Goal: Transaction & Acquisition: Purchase product/service

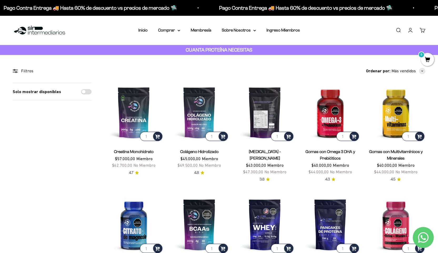
click at [264, 104] on img at bounding box center [264, 112] width 59 height 59
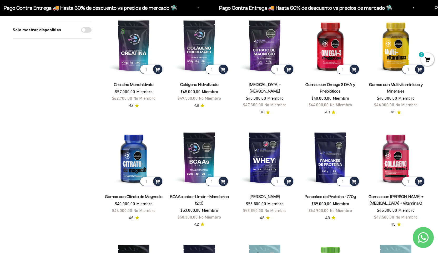
scroll to position [70, 0]
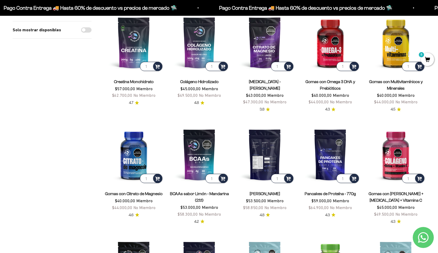
click at [258, 145] on img at bounding box center [264, 154] width 59 height 59
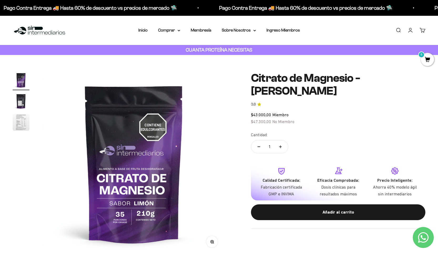
click at [15, 101] on img "Ir al artículo 2" at bounding box center [21, 101] width 17 height 17
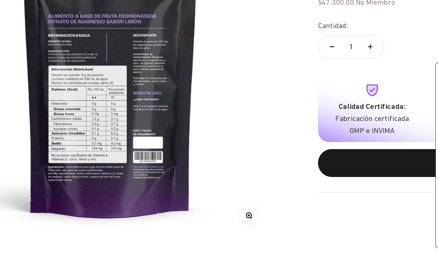
scroll to position [10, 0]
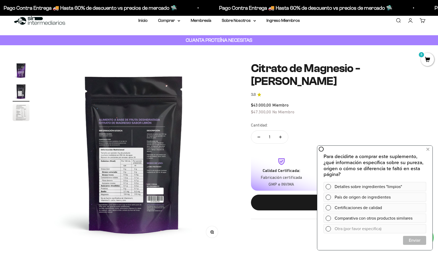
click at [18, 90] on img "Ir al artículo 2" at bounding box center [21, 91] width 17 height 17
click at [20, 122] on button "Ir al artículo 3" at bounding box center [21, 113] width 17 height 18
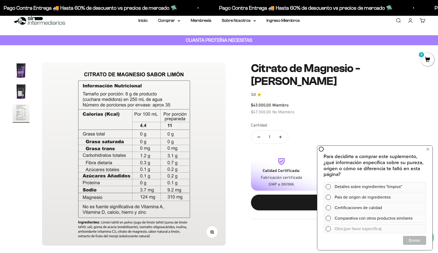
click at [21, 58] on div "Zoom Ir al artículo 1 Ir al artículo 2 Ir al artículo 3 Citrato de Magnesio - S…" at bounding box center [219, 153] width 438 height 217
click at [21, 68] on img "Ir al artículo 1" at bounding box center [21, 70] width 17 height 17
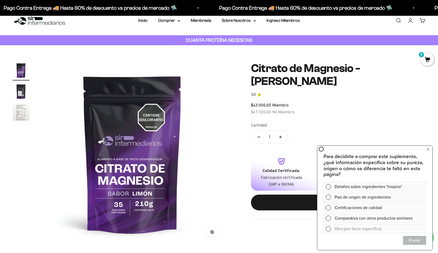
scroll to position [0, 0]
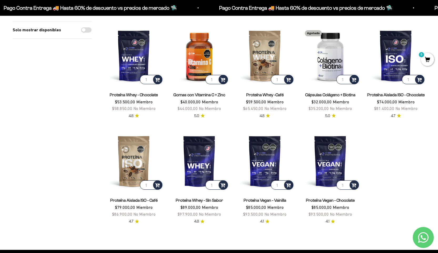
scroll to position [395, 0]
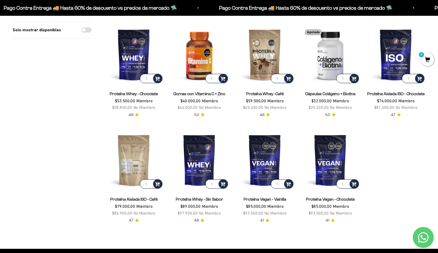
click at [133, 168] on img at bounding box center [133, 159] width 59 height 59
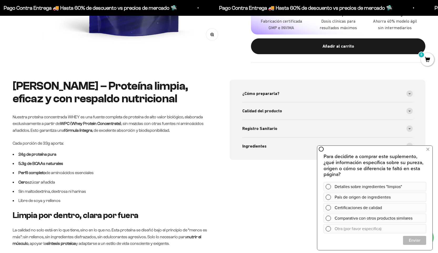
scroll to position [225, 0]
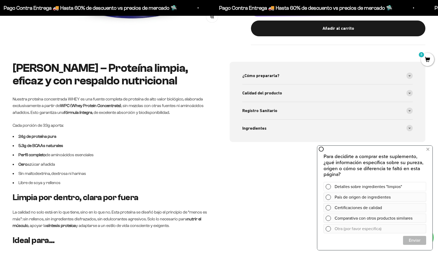
click at [383, 186] on div "Detalles sobre ingredientes "limpios"" at bounding box center [379, 186] width 89 height 9
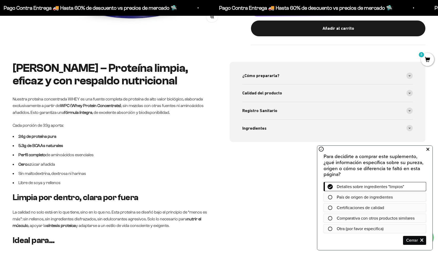
click at [428, 149] on icon at bounding box center [427, 149] width 3 height 7
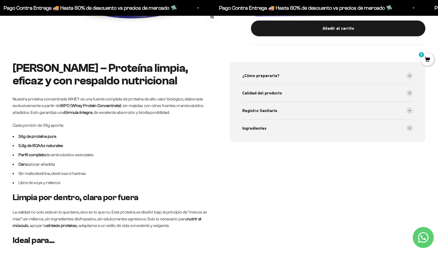
click at [157, 149] on ul "24g de proteína pura 5.3g de BCAAs naturales Perfil completo de aminoácidos ese…" at bounding box center [111, 159] width 196 height 53
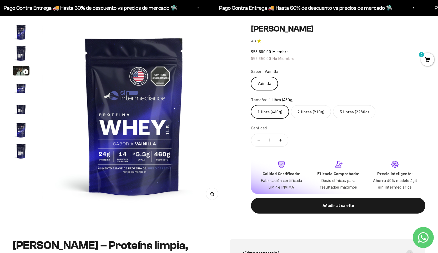
scroll to position [47, 0]
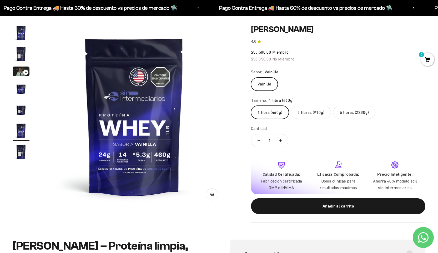
click at [302, 111] on label "2 libras (910g)" at bounding box center [311, 112] width 40 height 13
click at [251, 106] on input "2 libras (910g)" at bounding box center [251, 105] width 0 height 0
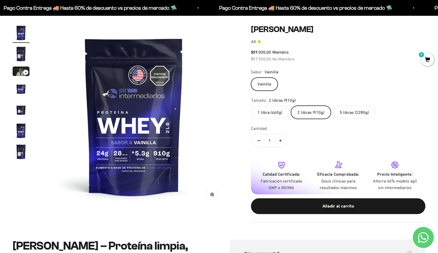
click at [352, 111] on label "5 libras (2280g)" at bounding box center [354, 112] width 42 height 13
click at [251, 106] on input "5 libras (2280g)" at bounding box center [251, 105] width 0 height 0
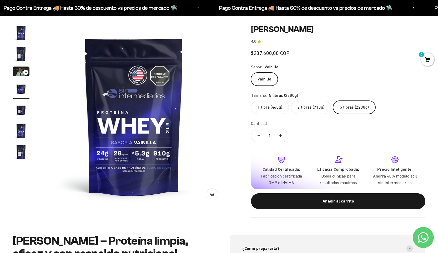
scroll to position [0, 570]
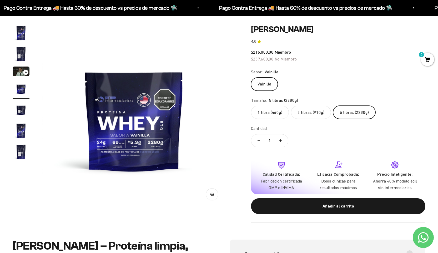
click at [16, 53] on img "Ir al artículo 2" at bounding box center [21, 54] width 17 height 17
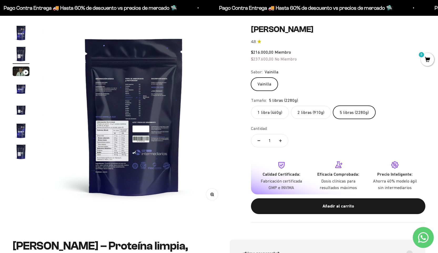
click at [28, 77] on button "Ir al artículo 3" at bounding box center [21, 72] width 17 height 11
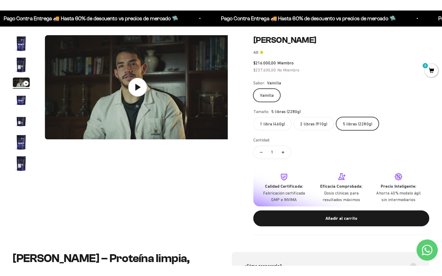
scroll to position [0, 380]
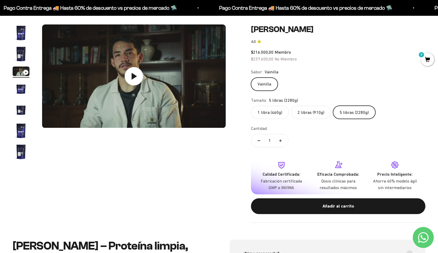
click at [133, 77] on icon at bounding box center [134, 76] width 5 height 7
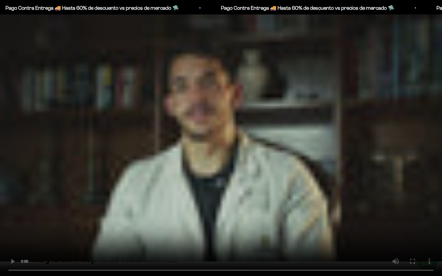
click at [207, 143] on video "Proteína Whey - Vainilla" at bounding box center [221, 138] width 442 height 276
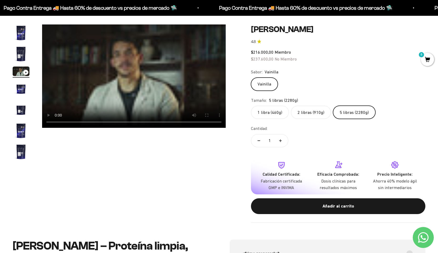
click at [23, 94] on img "Ir al artículo 4" at bounding box center [21, 88] width 17 height 17
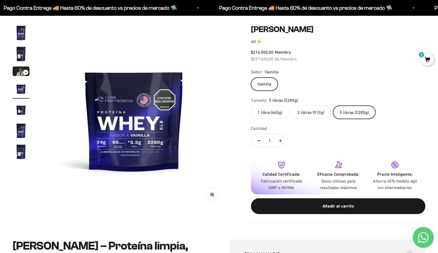
click at [26, 107] on img "Ir al artículo 5" at bounding box center [21, 109] width 17 height 17
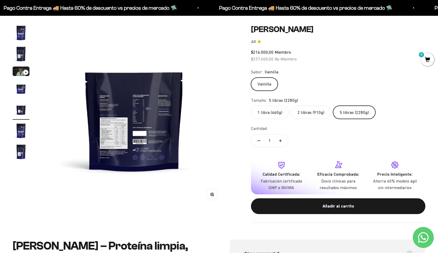
click at [26, 131] on img "Ir al artículo 6" at bounding box center [21, 130] width 17 height 17
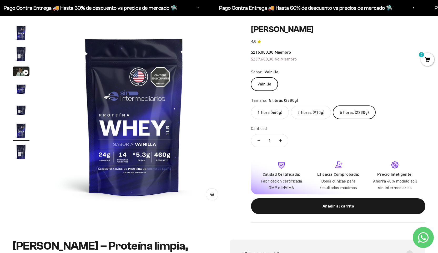
click at [24, 155] on img "Ir al artículo 7" at bounding box center [21, 151] width 17 height 17
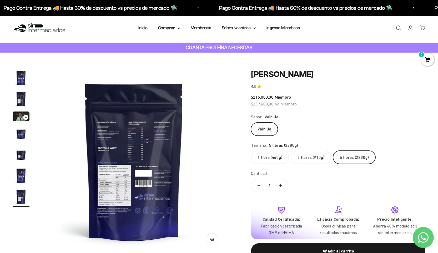
scroll to position [0, 0]
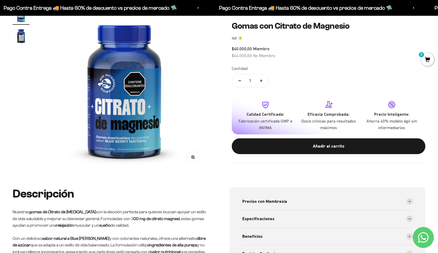
scroll to position [37, 0]
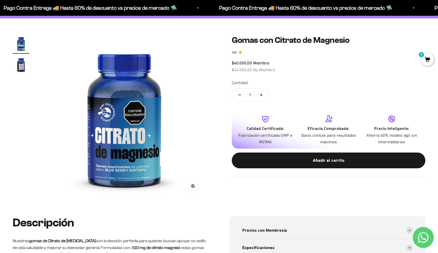
click at [26, 63] on img "Ir al artículo 2" at bounding box center [21, 64] width 17 height 17
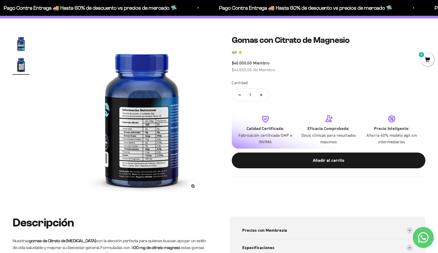
scroll to position [0, 170]
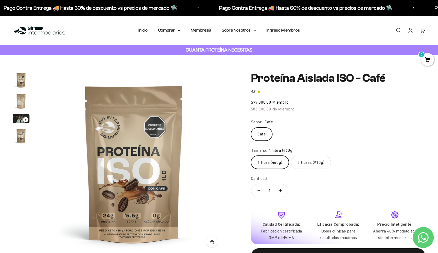
click at [22, 119] on img "Ir al artículo 3" at bounding box center [21, 118] width 17 height 9
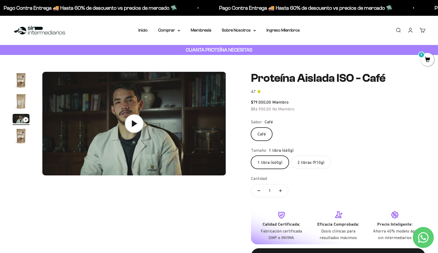
scroll to position [0, 380]
click at [127, 125] on icon at bounding box center [134, 123] width 18 height 18
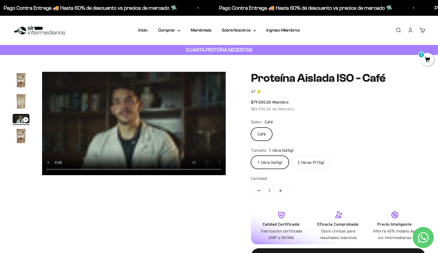
click at [25, 134] on img "Ir al artículo 4" at bounding box center [21, 136] width 17 height 17
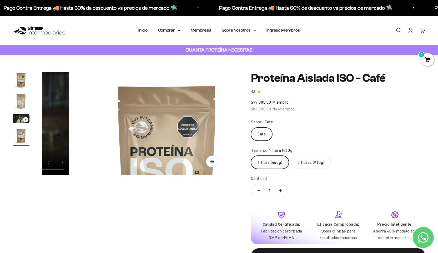
scroll to position [0, 570]
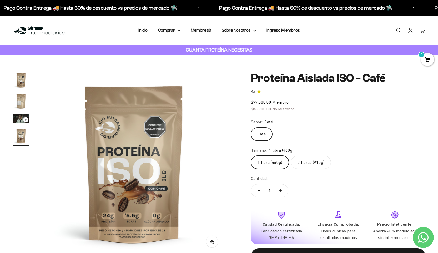
click at [23, 95] on img "Ir al artículo 2" at bounding box center [21, 101] width 17 height 17
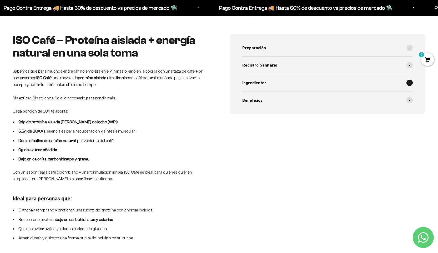
scroll to position [0, 0]
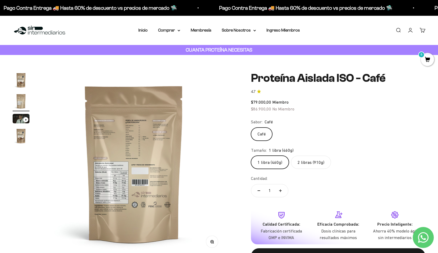
click at [302, 164] on label "2 libras (910g)" at bounding box center [311, 162] width 40 height 13
click at [251, 156] on input "2 libras (910g)" at bounding box center [251, 155] width 0 height 0
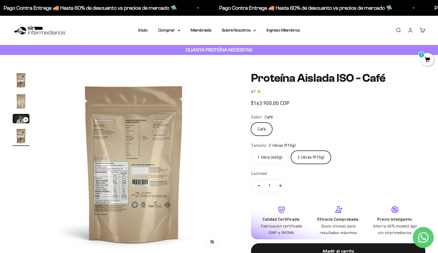
scroll to position [0, 570]
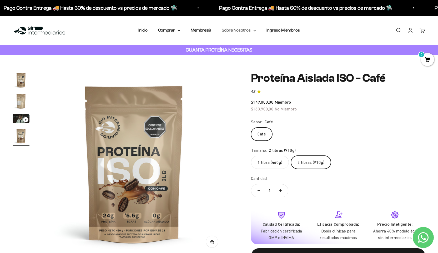
click at [235, 32] on summary "Sobre Nosotros" at bounding box center [239, 30] width 34 height 7
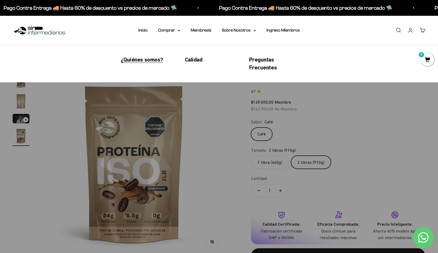
click at [144, 57] on span "¿Quiénes somos?" at bounding box center [142, 59] width 42 height 7
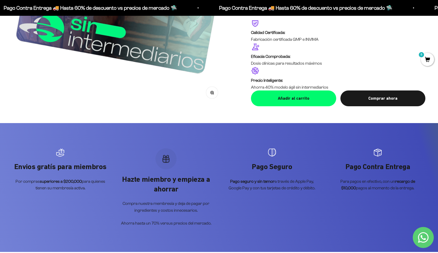
scroll to position [1100, 0]
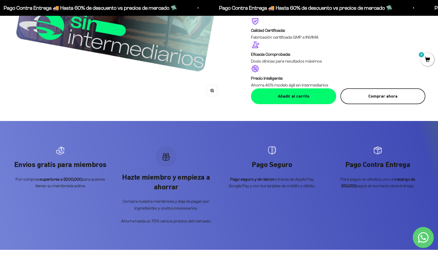
click at [362, 100] on button "Comprar ahora" at bounding box center [382, 96] width 85 height 16
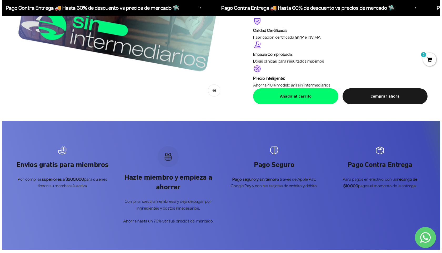
scroll to position [1108, 0]
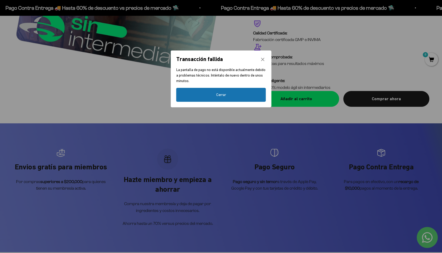
click at [263, 57] on icon "Cerrar" at bounding box center [262, 59] width 5 height 5
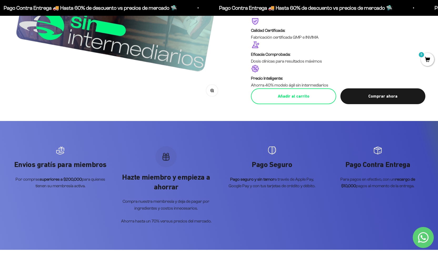
click at [284, 95] on div "Añadir al carrito" at bounding box center [293, 96] width 64 height 7
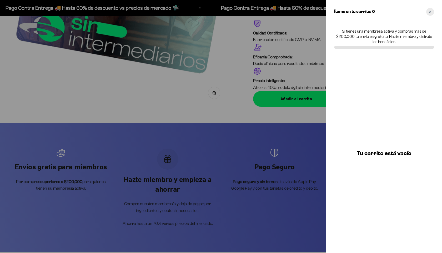
click at [430, 12] on icon "Close cart" at bounding box center [430, 12] width 3 height 3
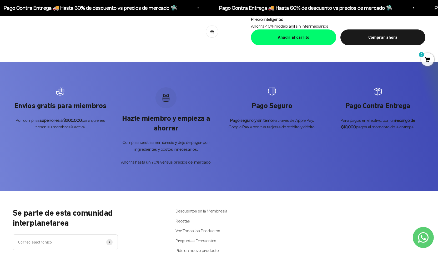
scroll to position [1159, 0]
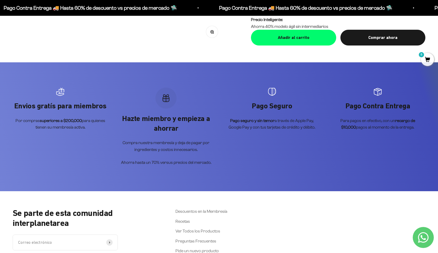
click at [170, 97] on icon "Artículo 2 de 4" at bounding box center [166, 98] width 8 height 8
click at [166, 121] on p "Hazte miembro y empieza a ahorrar" at bounding box center [165, 123] width 95 height 19
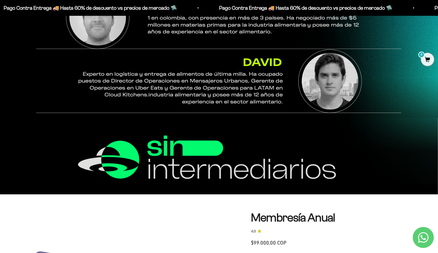
scroll to position [779, 0]
